Goal: Task Accomplishment & Management: Manage account settings

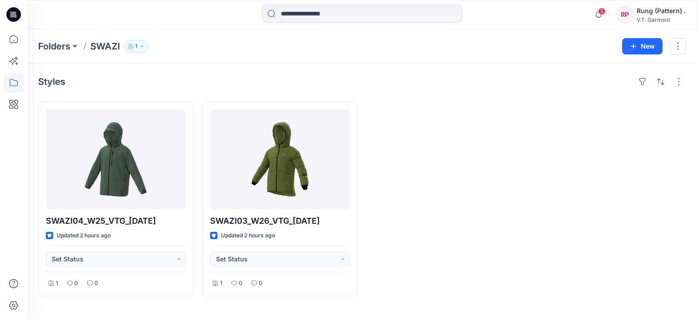
click at [141, 48] on icon "button" at bounding box center [141, 46] width 5 height 5
click at [242, 72] on button "Manage Users" at bounding box center [245, 71] width 15 height 15
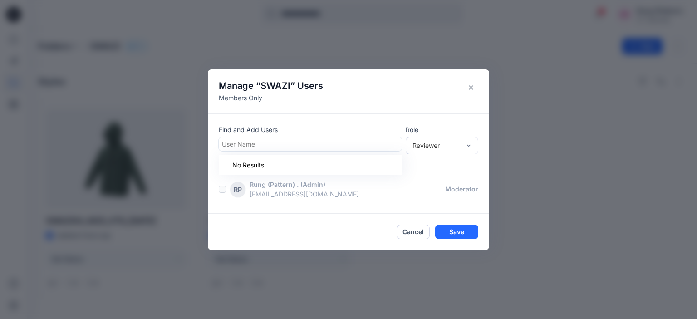
click at [388, 143] on div at bounding box center [310, 143] width 177 height 11
type input "*"
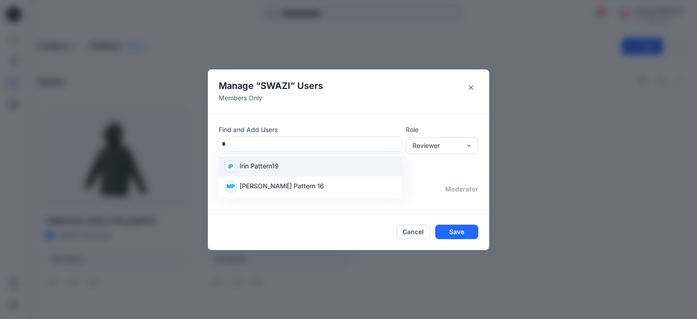
click at [306, 165] on div "IP Irin Pattern19" at bounding box center [310, 166] width 173 height 13
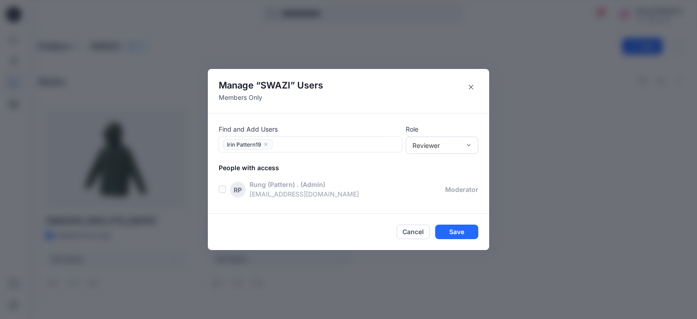
click at [328, 145] on div at bounding box center [338, 144] width 124 height 11
type input "*"
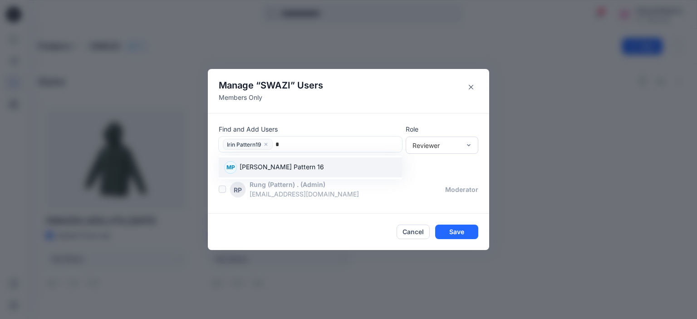
click at [303, 167] on div "MP Mootoo Pattern 16" at bounding box center [310, 167] width 173 height 13
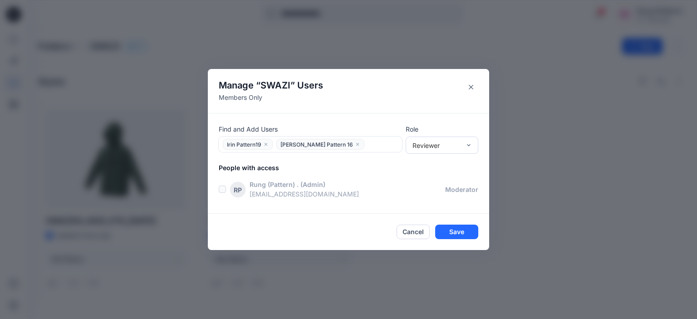
type input "*"
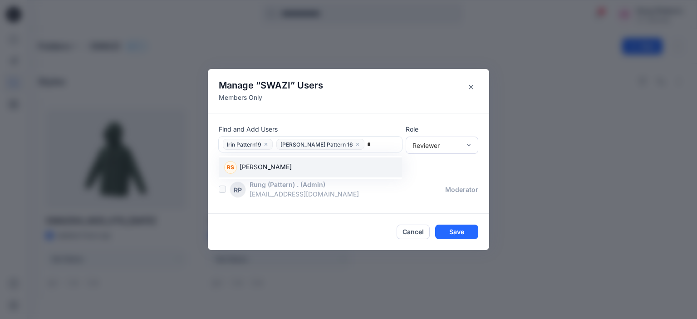
click at [308, 171] on div "RS Rungnapa Supan" at bounding box center [310, 167] width 173 height 13
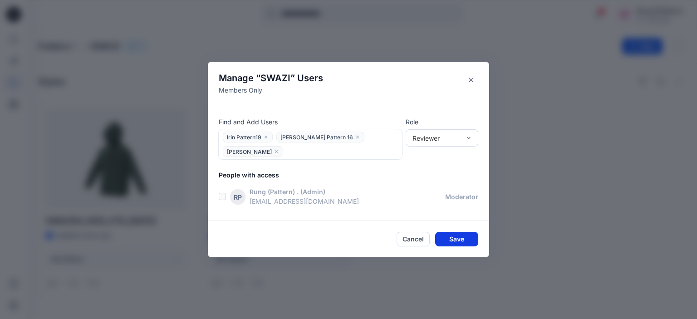
click at [470, 238] on button "Save" at bounding box center [456, 239] width 43 height 15
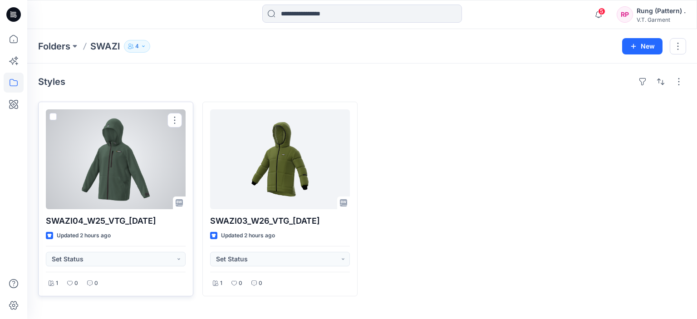
click at [126, 172] on div at bounding box center [116, 159] width 140 height 100
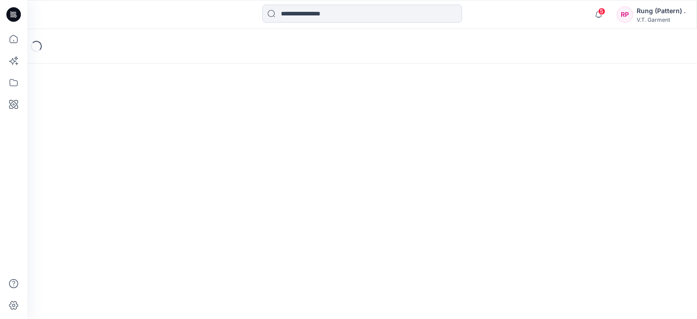
click at [126, 172] on div "Loading..." at bounding box center [362, 174] width 670 height 290
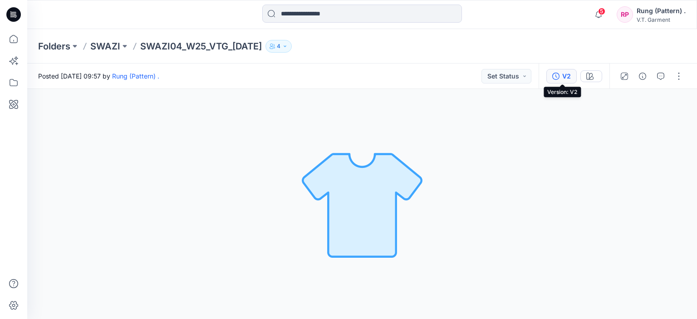
click at [568, 74] on div "V2" at bounding box center [567, 76] width 9 height 10
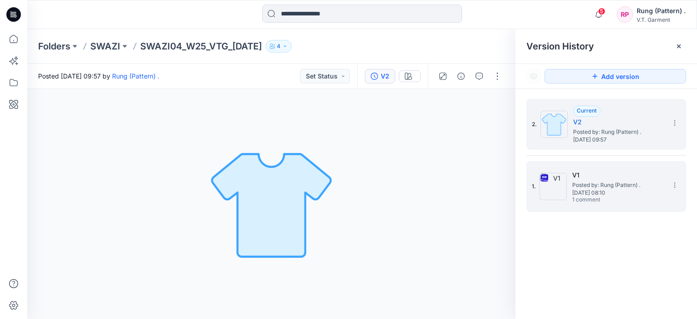
click at [590, 182] on span "Posted by: Rung (Pattern) ." at bounding box center [618, 185] width 91 height 9
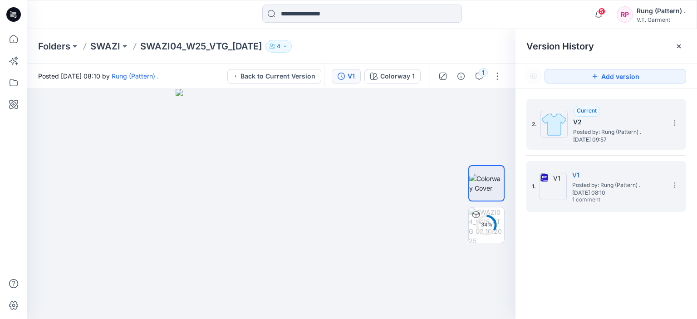
click at [593, 128] on span "Posted by: Rung (Pattern) ." at bounding box center [618, 132] width 91 height 9
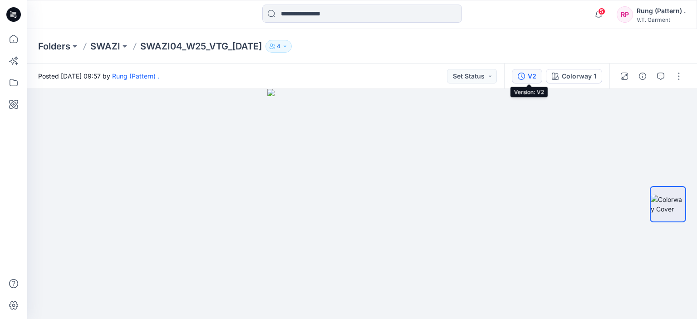
click at [537, 76] on div "V2" at bounding box center [532, 76] width 9 height 10
